Goal: Task Accomplishment & Management: Use online tool/utility

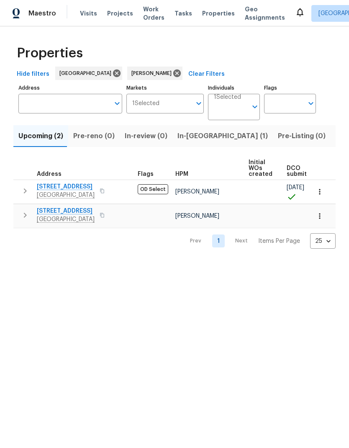
click at [234, 110] on input "Individuals" at bounding box center [230, 110] width 33 height 20
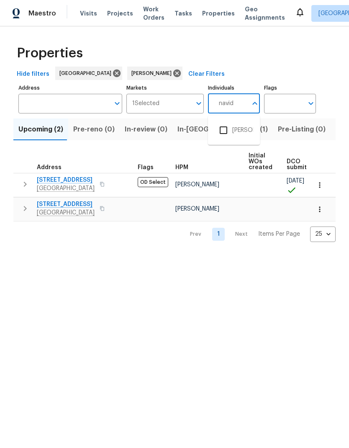
type input "Navid"
type input "navid ranjbar"
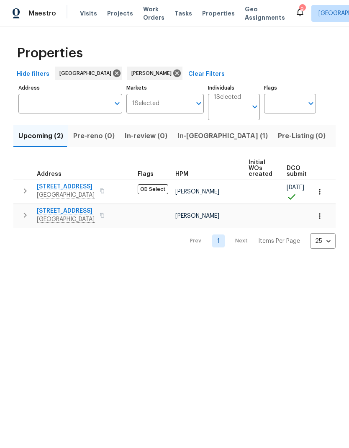
click at [234, 109] on input "Individuals" at bounding box center [230, 110] width 33 height 20
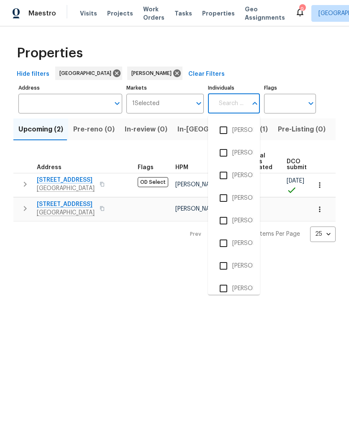
type input "r"
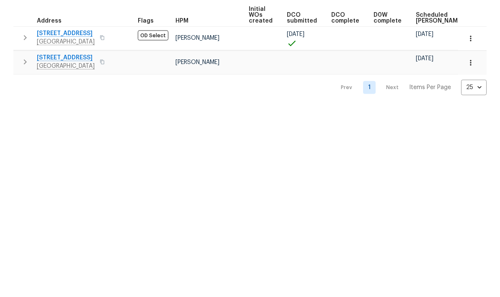
type input "Navid"
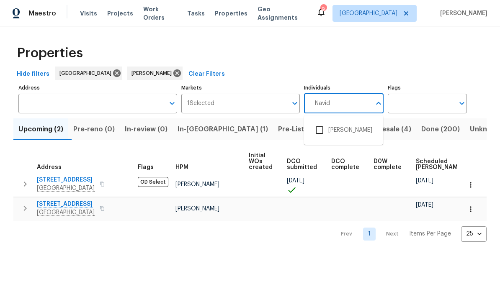
click at [322, 129] on input "checkbox" at bounding box center [320, 130] width 18 height 18
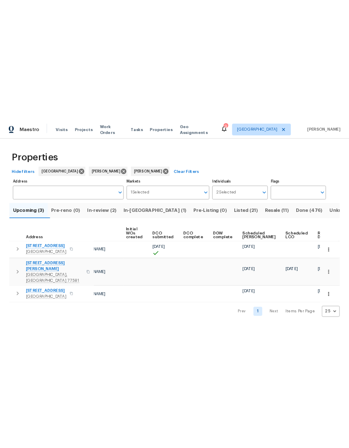
scroll to position [0, 68]
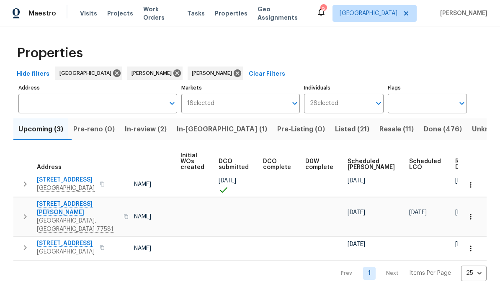
click at [349, 244] on icon "button" at bounding box center [470, 248] width 8 height 8
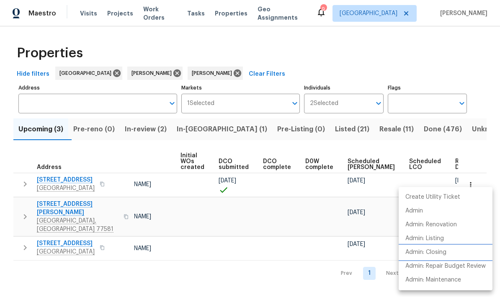
click at [349, 251] on p "Admin: Closing" at bounding box center [425, 252] width 41 height 9
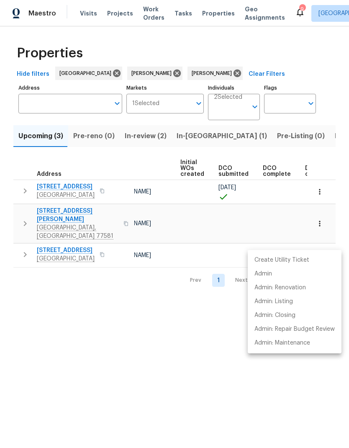
click at [135, 73] on div at bounding box center [174, 224] width 349 height 448
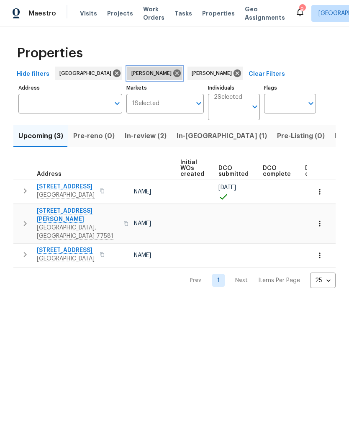
click at [173, 75] on icon at bounding box center [177, 73] width 8 height 8
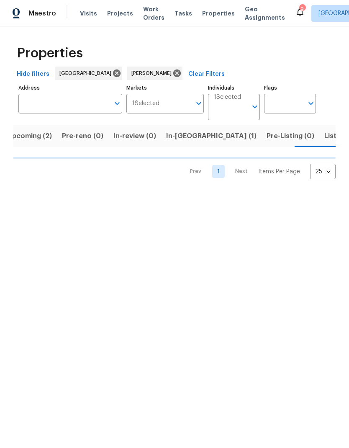
scroll to position [0, 12]
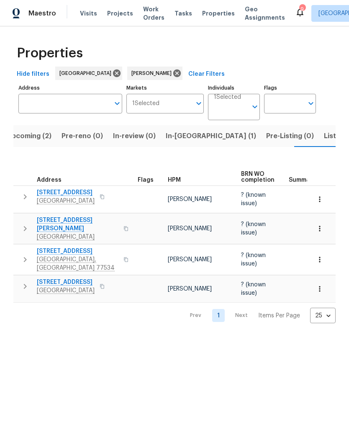
click at [321, 224] on icon "button" at bounding box center [320, 228] width 8 height 8
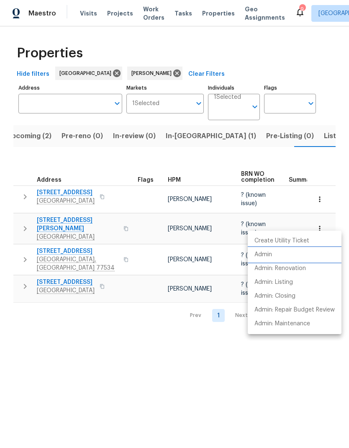
click at [279, 255] on li "Admin" at bounding box center [295, 255] width 94 height 14
click at [319, 224] on div at bounding box center [174, 224] width 349 height 448
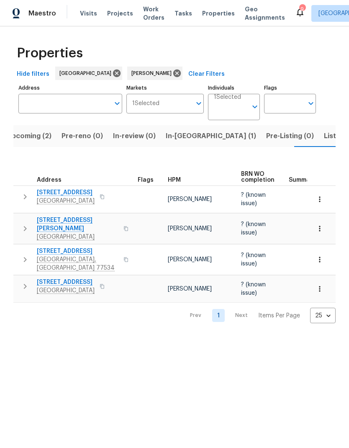
click at [53, 233] on span "Richmond, TX 77469" at bounding box center [78, 237] width 82 height 8
click at [69, 216] on span "5122 Breezy Parke Ln" at bounding box center [78, 224] width 82 height 17
click at [324, 136] on span "Listed (9)" at bounding box center [340, 136] width 32 height 12
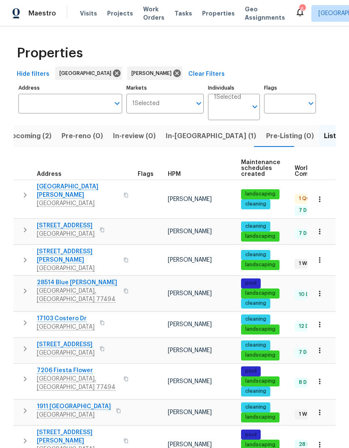
click at [324, 284] on button "button" at bounding box center [320, 293] width 18 height 18
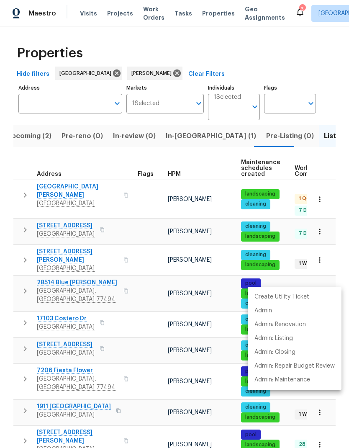
click at [155, 281] on div at bounding box center [174, 224] width 349 height 448
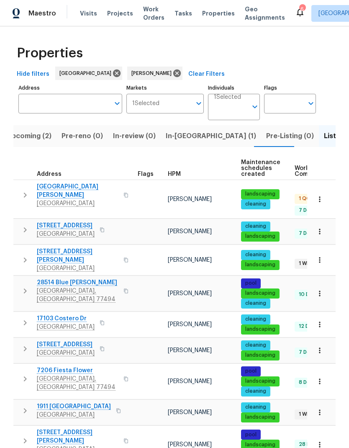
click at [124, 288] on icon "button" at bounding box center [126, 290] width 5 height 5
click at [65, 199] on span "Richmond, TX 77406" at bounding box center [78, 203] width 82 height 8
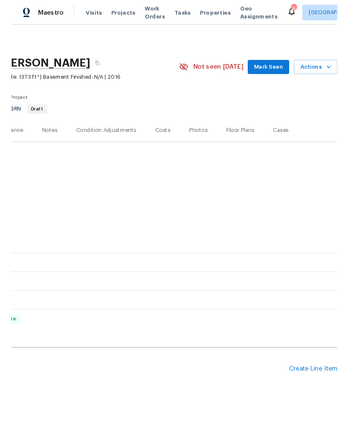
scroll to position [0, 124]
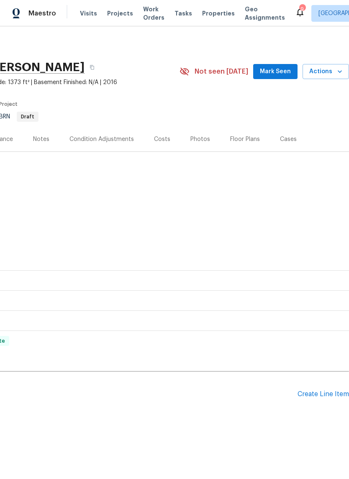
click at [324, 395] on div "Create Line Item" at bounding box center [323, 395] width 51 height 8
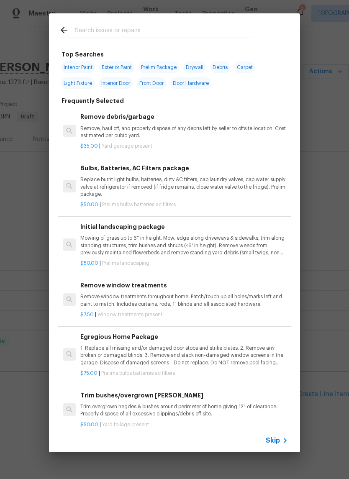
click at [224, 35] on input "text" at bounding box center [164, 31] width 178 height 13
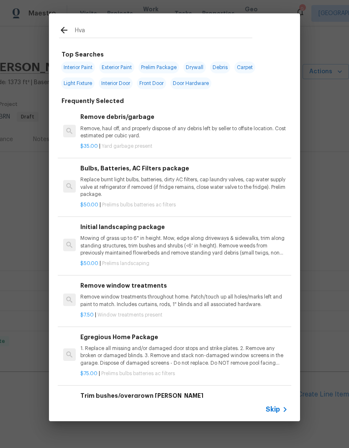
type input "Hvac"
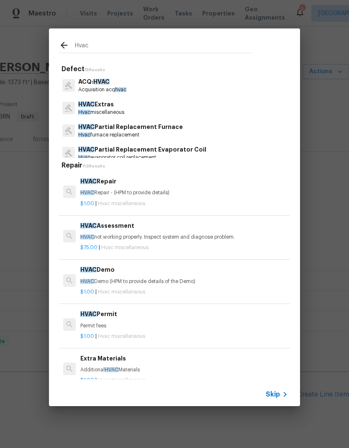
scroll to position [0, 0]
click at [122, 106] on p "HVAC Extras" at bounding box center [101, 104] width 46 height 9
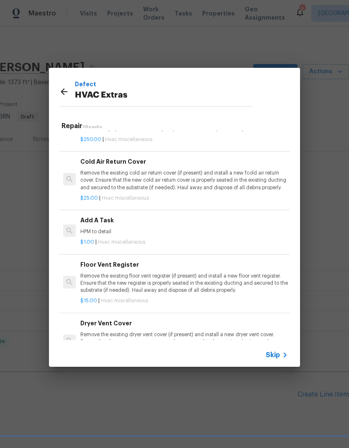
scroll to position [264, 0]
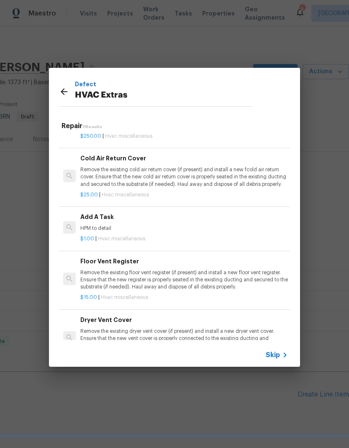
click at [145, 235] on p "$1.00 | Hvac miscellaneous" at bounding box center [184, 238] width 208 height 7
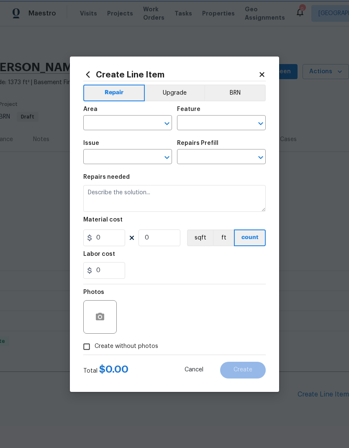
type input "HVAC"
type input "HVAC Extras"
type input "Add A Task $1.00"
type textarea "HPM to detail"
type input "1"
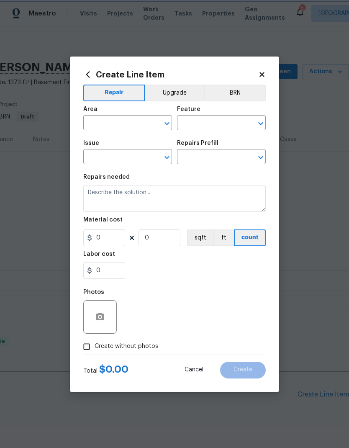
type input "1"
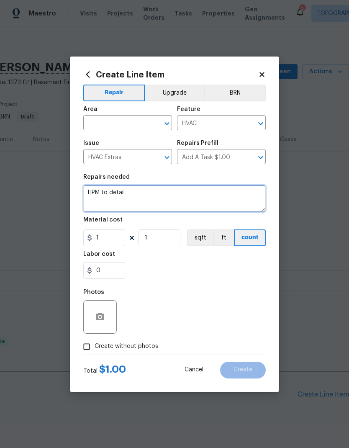
click at [94, 195] on textarea "HPM to detail" at bounding box center [174, 198] width 183 height 27
click at [100, 193] on textarea "HPM to detail" at bounding box center [174, 198] width 183 height 27
type textarea "😁"
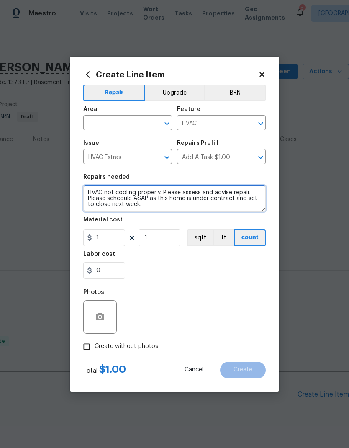
type textarea "HVAC not cooling properly. Please assess and advise repair. Please schedule ASA…"
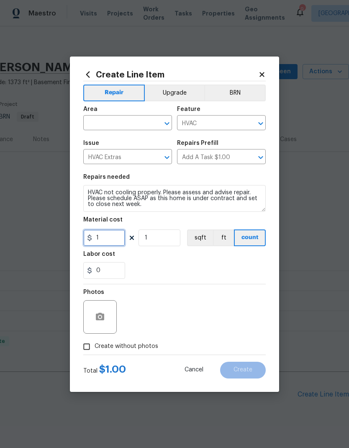
click at [114, 240] on input "1" at bounding box center [104, 237] width 42 height 17
click at [114, 239] on input "1" at bounding box center [104, 237] width 42 height 17
click at [116, 240] on input "1" at bounding box center [104, 237] width 42 height 17
click at [116, 239] on input "1" at bounding box center [104, 237] width 42 height 17
type input "75"
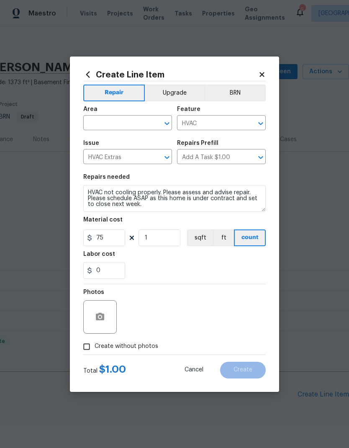
click at [136, 119] on input "text" at bounding box center [115, 123] width 65 height 13
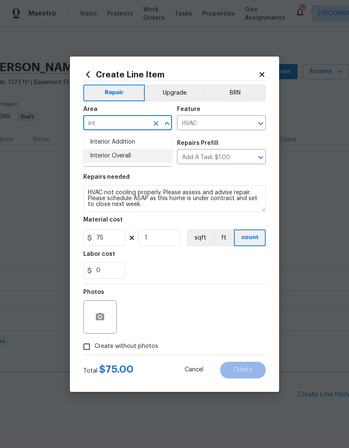
click at [150, 157] on li "Interior Overall" at bounding box center [127, 156] width 89 height 14
type input "Interior Overall"
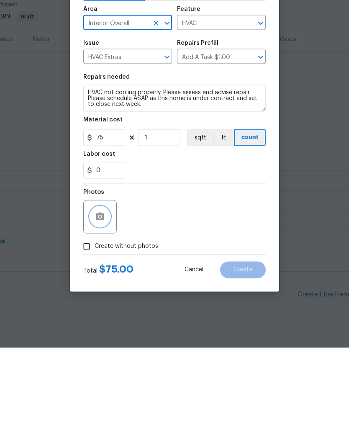
click at [104, 313] on icon "button" at bounding box center [100, 317] width 8 height 8
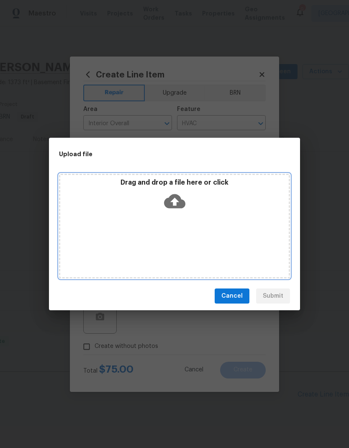
click at [178, 204] on icon at bounding box center [174, 201] width 21 height 14
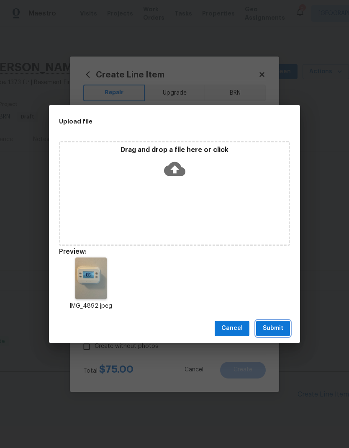
click at [283, 327] on button "Submit" at bounding box center [273, 328] width 34 height 15
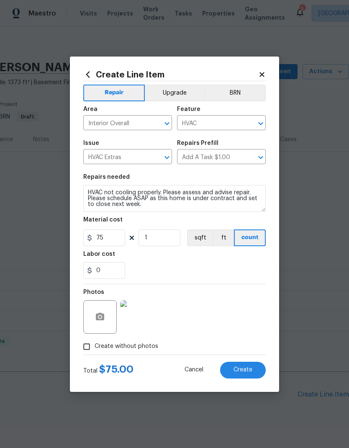
click at [250, 370] on span "Create" at bounding box center [243, 370] width 19 height 6
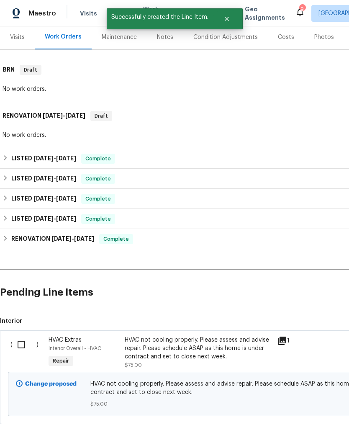
scroll to position [102, 0]
click at [26, 336] on input "checkbox" at bounding box center [25, 345] width 24 height 18
checkbox input "true"
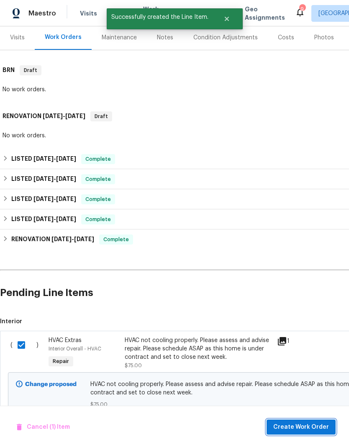
click at [300, 425] on span "Create Work Order" at bounding box center [301, 427] width 56 height 10
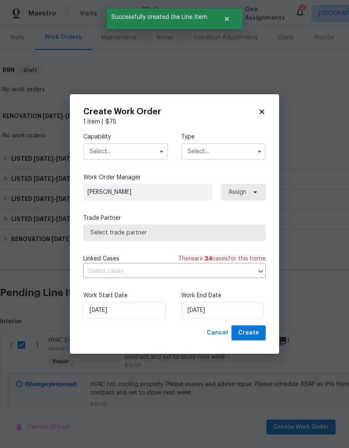
click at [143, 150] on input "text" at bounding box center [125, 151] width 85 height 17
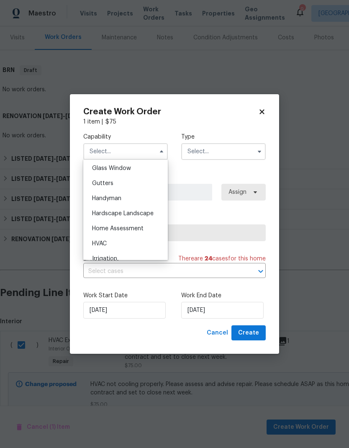
scroll to position [444, 0]
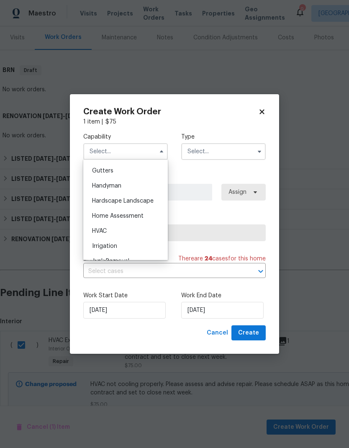
click at [129, 230] on div "HVAC" at bounding box center [125, 231] width 80 height 15
type input "HVAC"
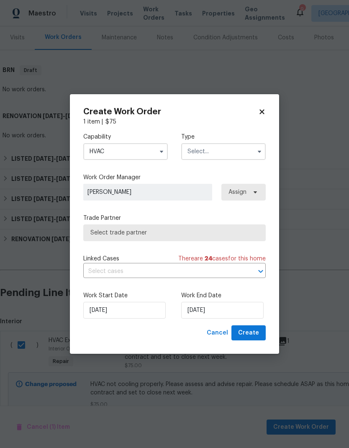
click at [233, 154] on input "text" at bounding box center [223, 151] width 85 height 17
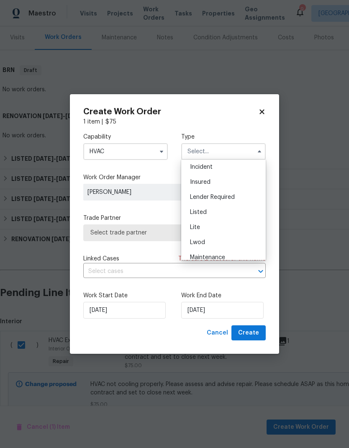
scroll to position [46, 0]
click at [224, 217] on div "Listed" at bounding box center [223, 213] width 80 height 15
type input "Listed"
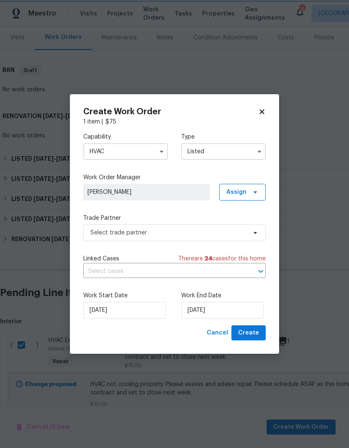
scroll to position [0, 0]
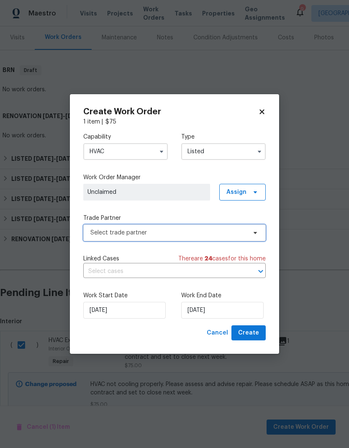
click at [230, 230] on span "Select trade partner" at bounding box center [168, 233] width 156 height 8
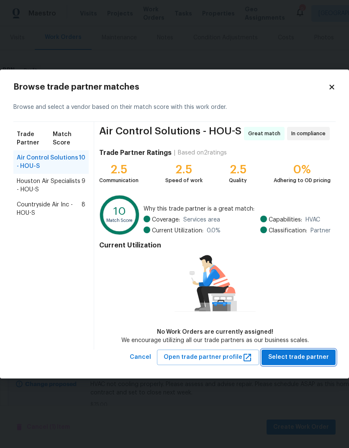
click at [308, 357] on span "Select trade partner" at bounding box center [298, 357] width 61 height 10
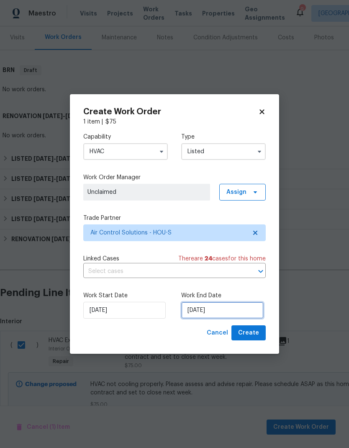
click at [233, 311] on input "8/11/2025" at bounding box center [222, 310] width 82 height 17
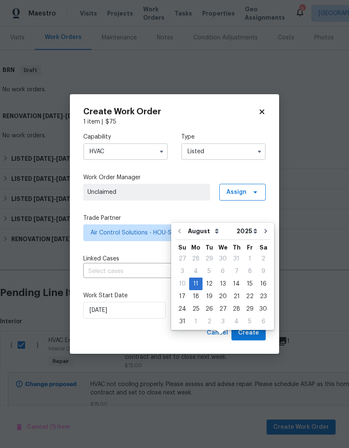
scroll to position [33, 0]
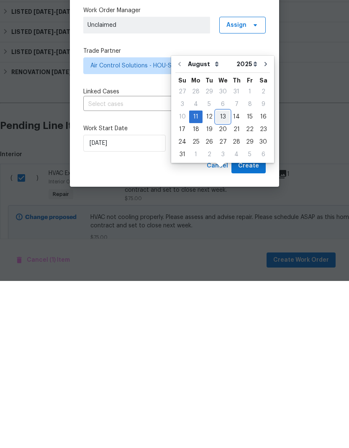
click at [224, 278] on div "13" at bounding box center [223, 284] width 14 height 12
type input "8/13/2025"
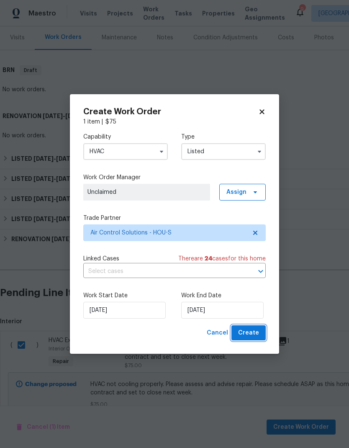
click at [255, 334] on span "Create" at bounding box center [248, 333] width 21 height 10
checkbox input "false"
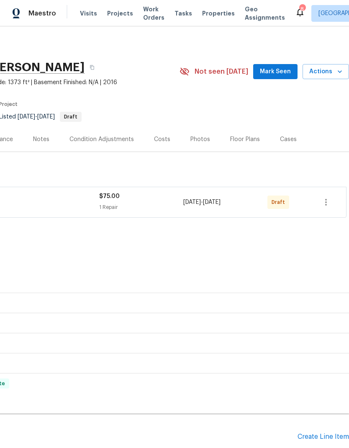
scroll to position [0, 124]
click at [323, 197] on icon "button" at bounding box center [326, 202] width 10 height 10
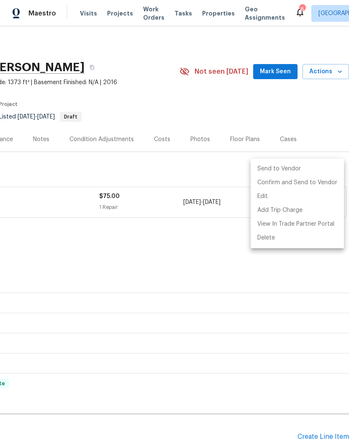
click at [296, 170] on li "Send to Vendor" at bounding box center [297, 169] width 93 height 14
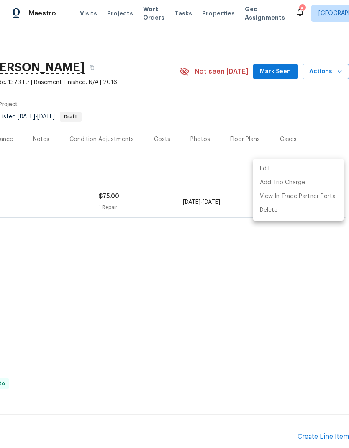
click at [186, 232] on div at bounding box center [174, 224] width 349 height 448
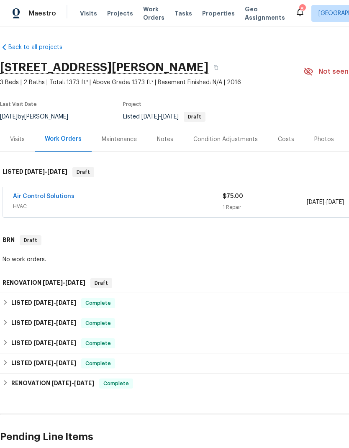
scroll to position [0, 0]
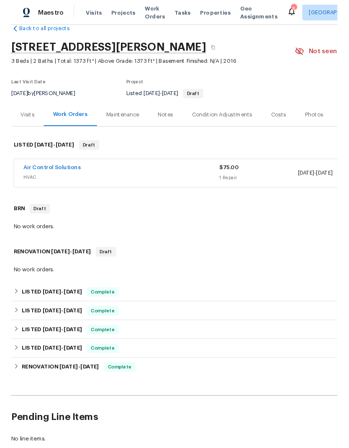
scroll to position [17, 0]
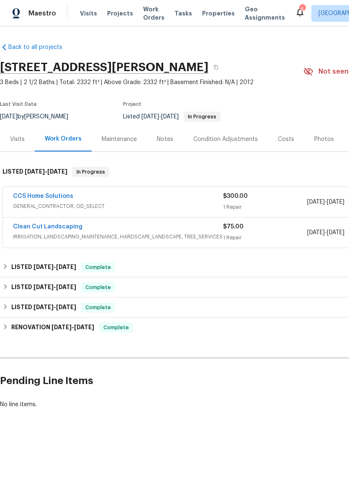
click at [57, 196] on link "CCS Home Solutions" at bounding box center [43, 196] width 60 height 6
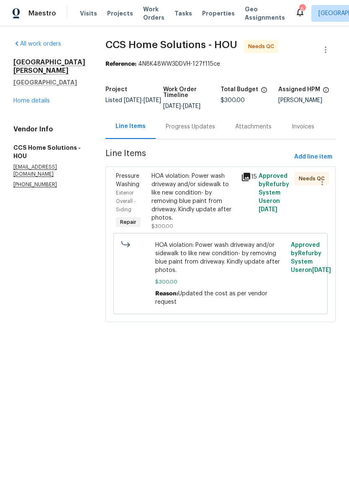
click at [242, 176] on icon at bounding box center [246, 177] width 8 height 8
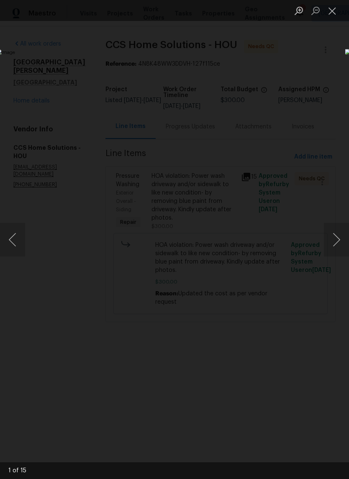
click at [336, 238] on button "Next image" at bounding box center [336, 239] width 25 height 33
click at [341, 242] on button "Next image" at bounding box center [336, 239] width 25 height 33
click at [328, 244] on button "Next image" at bounding box center [336, 239] width 25 height 33
click at [329, 244] on button "Next image" at bounding box center [336, 239] width 25 height 33
click at [330, 247] on button "Next image" at bounding box center [336, 239] width 25 height 33
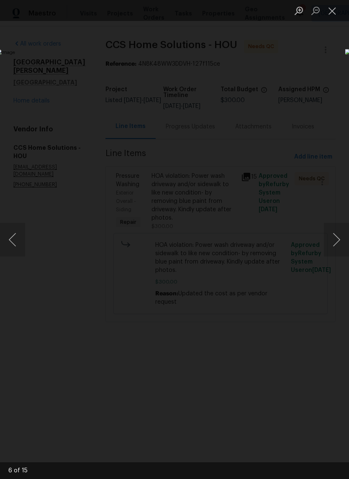
click at [331, 246] on button "Next image" at bounding box center [336, 239] width 25 height 33
click at [337, 245] on button "Next image" at bounding box center [336, 239] width 25 height 33
click at [339, 244] on button "Next image" at bounding box center [336, 239] width 25 height 33
click at [337, 247] on button "Next image" at bounding box center [336, 239] width 25 height 33
click at [337, 248] on button "Next image" at bounding box center [336, 239] width 25 height 33
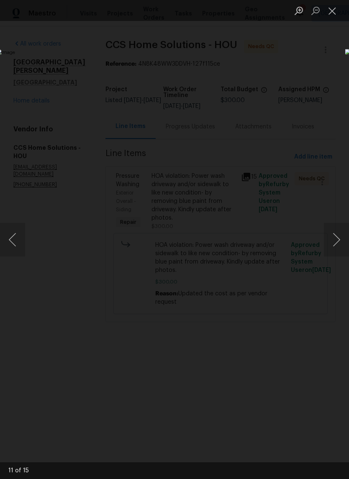
click at [336, 8] on button "Close lightbox" at bounding box center [332, 10] width 17 height 15
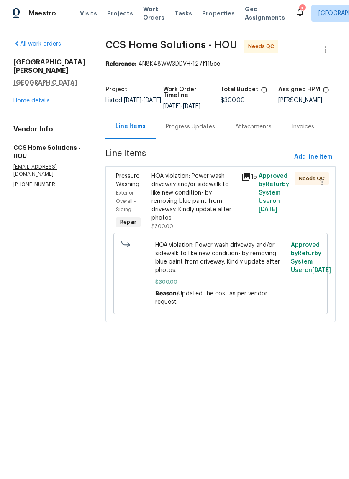
click at [44, 98] on link "Home details" at bounding box center [31, 101] width 36 height 6
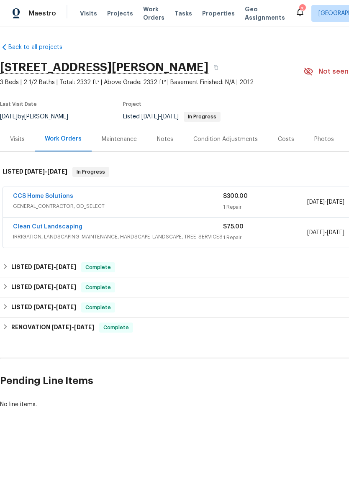
click at [52, 198] on link "CCS Home Solutions" at bounding box center [43, 196] width 60 height 6
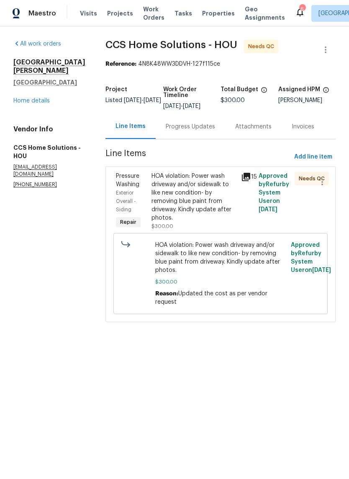
click at [181, 126] on div "Progress Updates" at bounding box center [190, 127] width 49 height 8
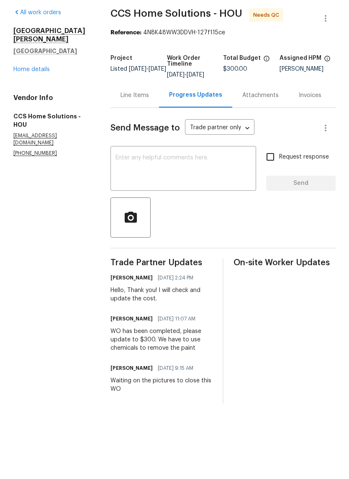
click at [40, 98] on link "Home details" at bounding box center [31, 101] width 36 height 6
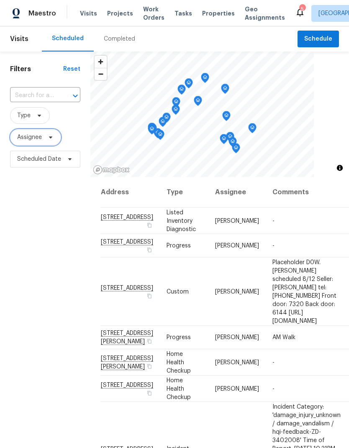
click at [35, 136] on span "Assignee" at bounding box center [29, 137] width 25 height 8
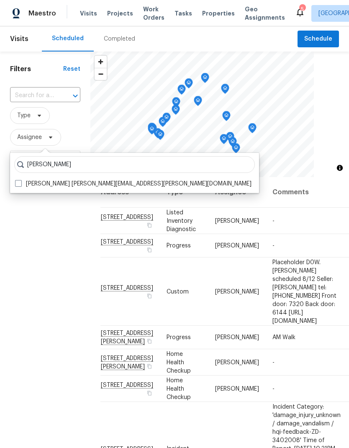
type input "[PERSON_NAME]"
click at [18, 184] on span at bounding box center [18, 183] width 7 height 7
click at [18, 184] on input "[PERSON_NAME] [PERSON_NAME][EMAIL_ADDRESS][PERSON_NAME][DOMAIN_NAME]" at bounding box center [17, 182] width 5 height 5
checkbox input "true"
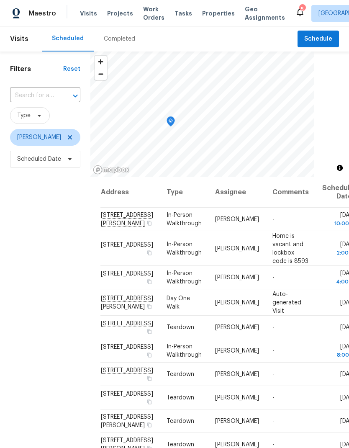
click at [174, 119] on icon "Map marker" at bounding box center [171, 122] width 8 height 10
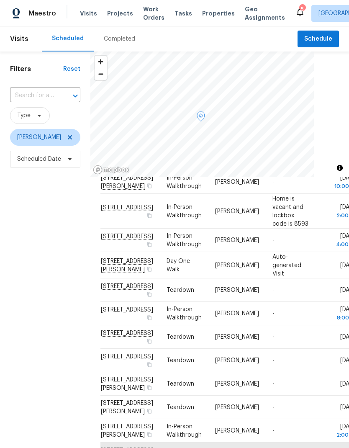
scroll to position [43, 0]
